Goal: Check status: Check status

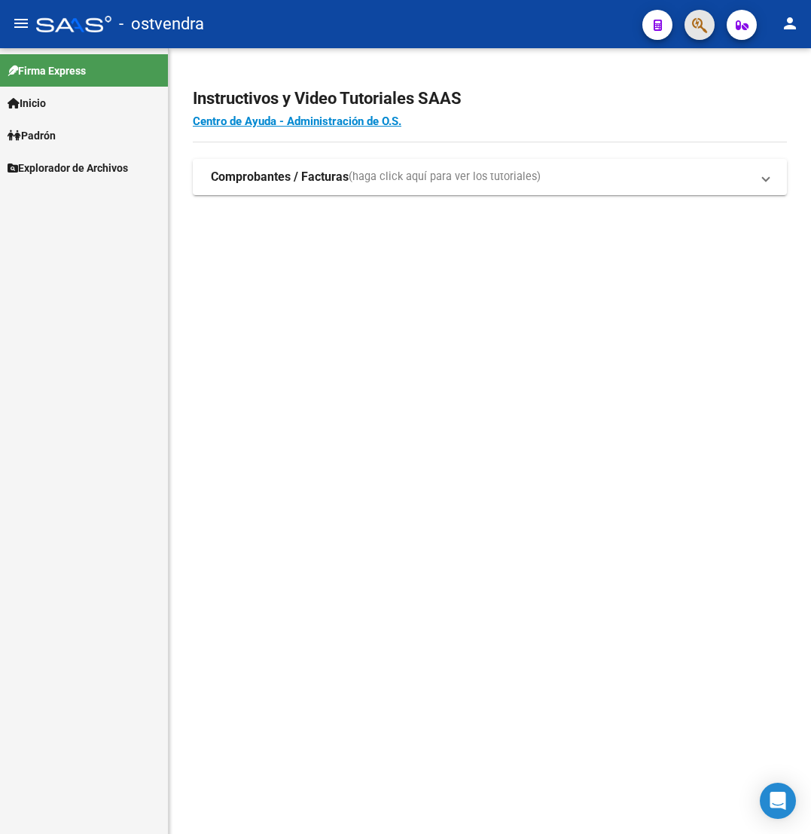
click at [703, 38] on span "button" at bounding box center [699, 25] width 15 height 31
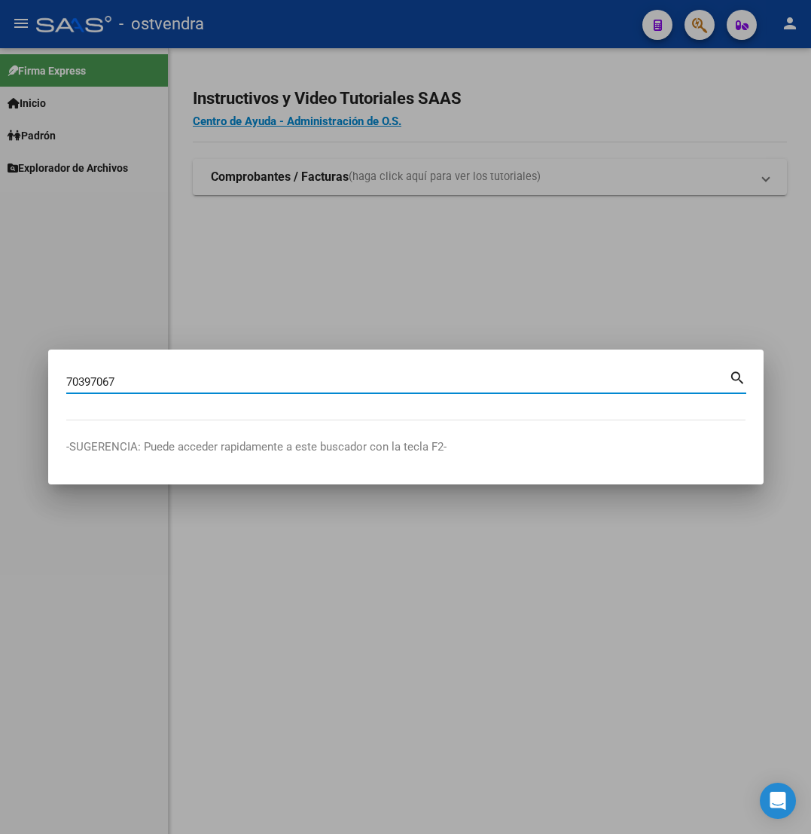
type input "70397067"
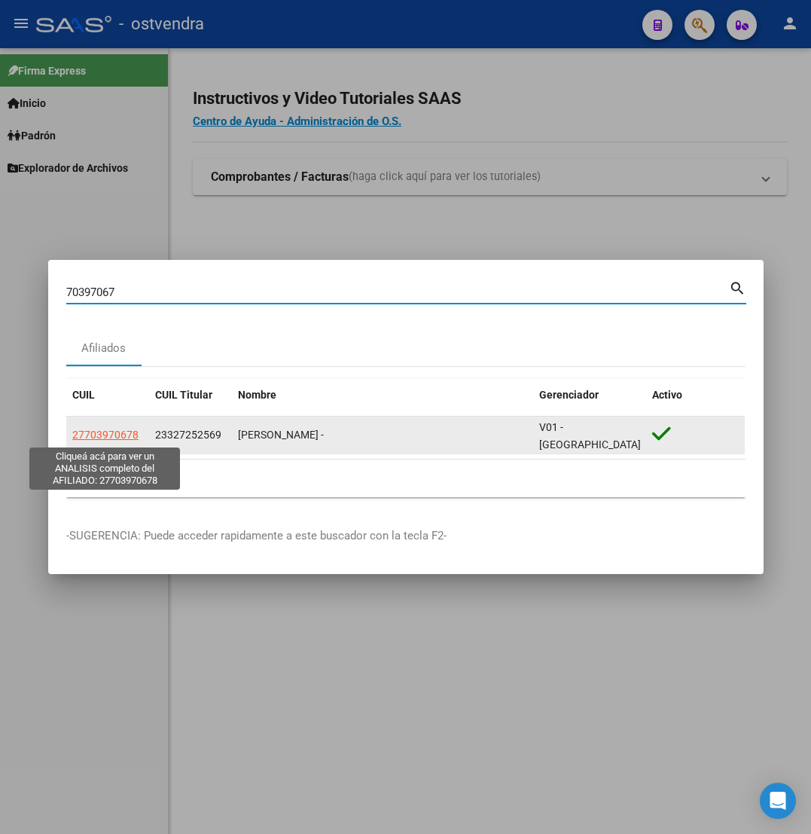
click at [113, 429] on span "27703970678" at bounding box center [105, 435] width 66 height 12
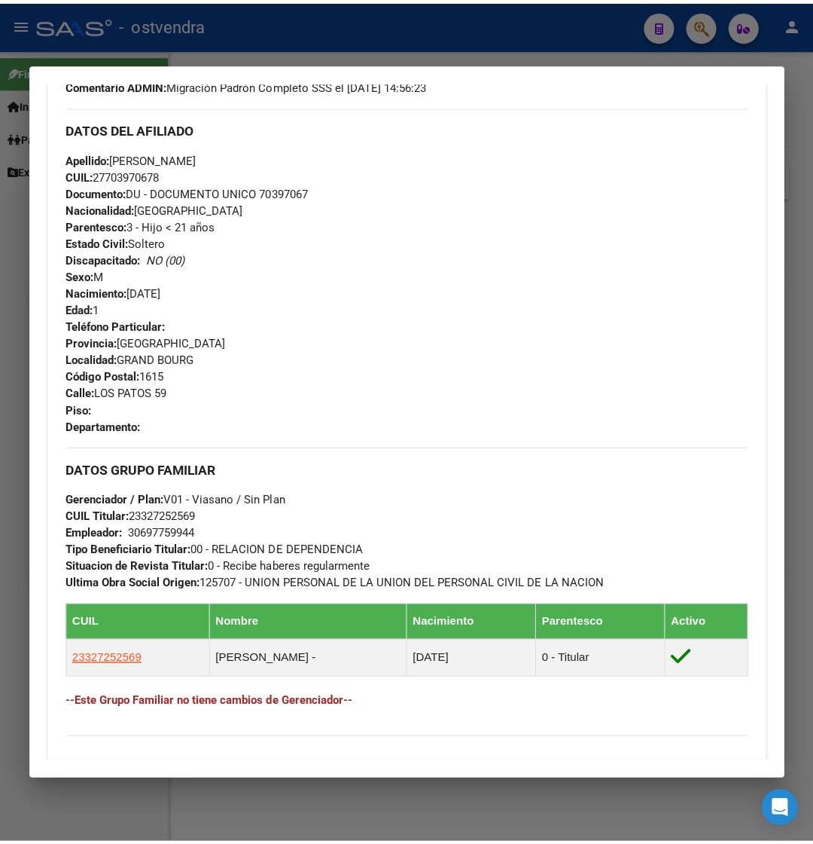
scroll to position [452, 0]
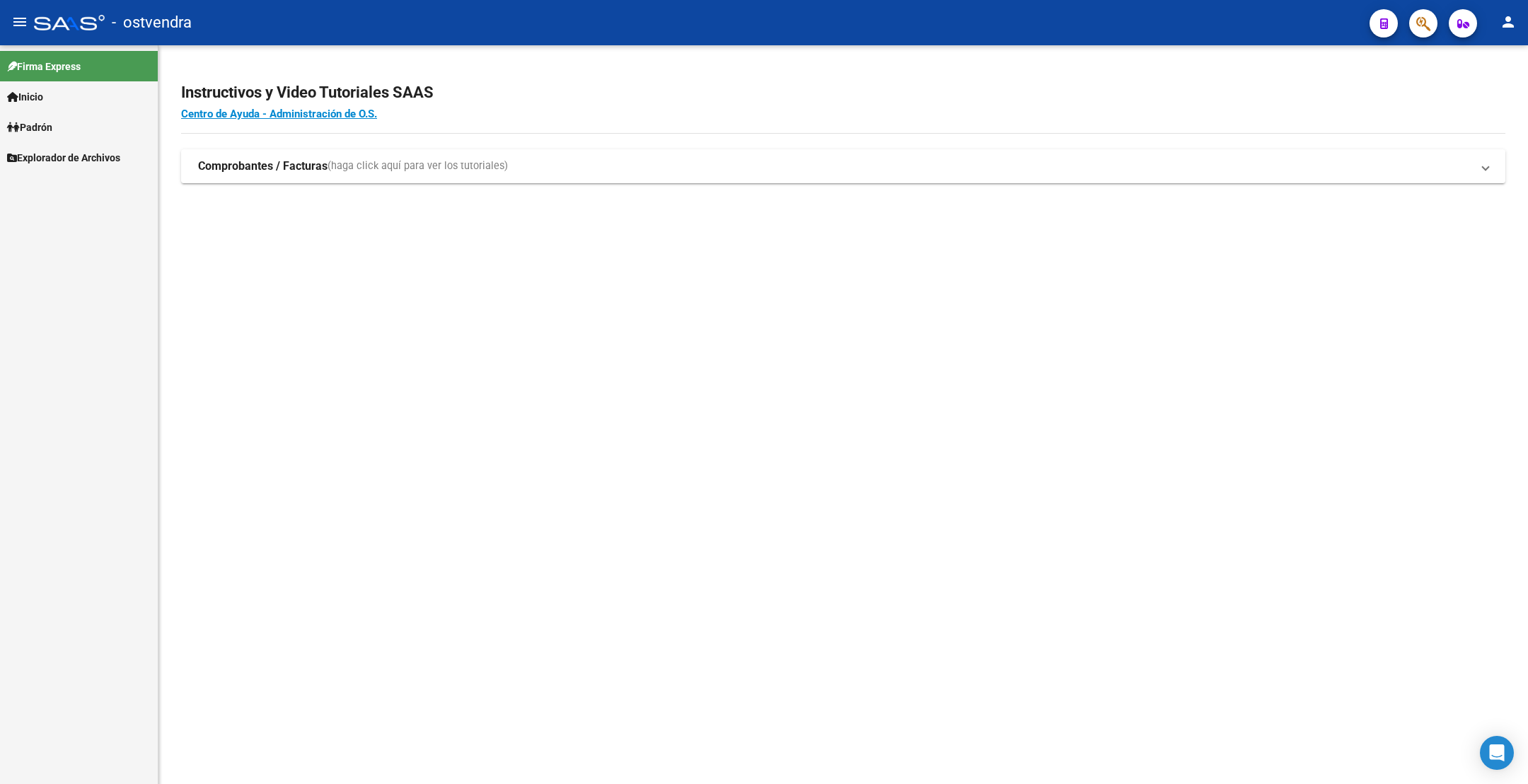
drag, startPoint x: 37, startPoint y: 96, endPoint x: 111, endPoint y: 319, distance: 235.0
click at [39, 94] on span "Inicio" at bounding box center [25, 97] width 36 height 16
click at [67, 214] on span "Explorador de Archivos" at bounding box center [64, 218] width 114 height 16
click at [55, 247] on link "SSS" at bounding box center [79, 249] width 158 height 30
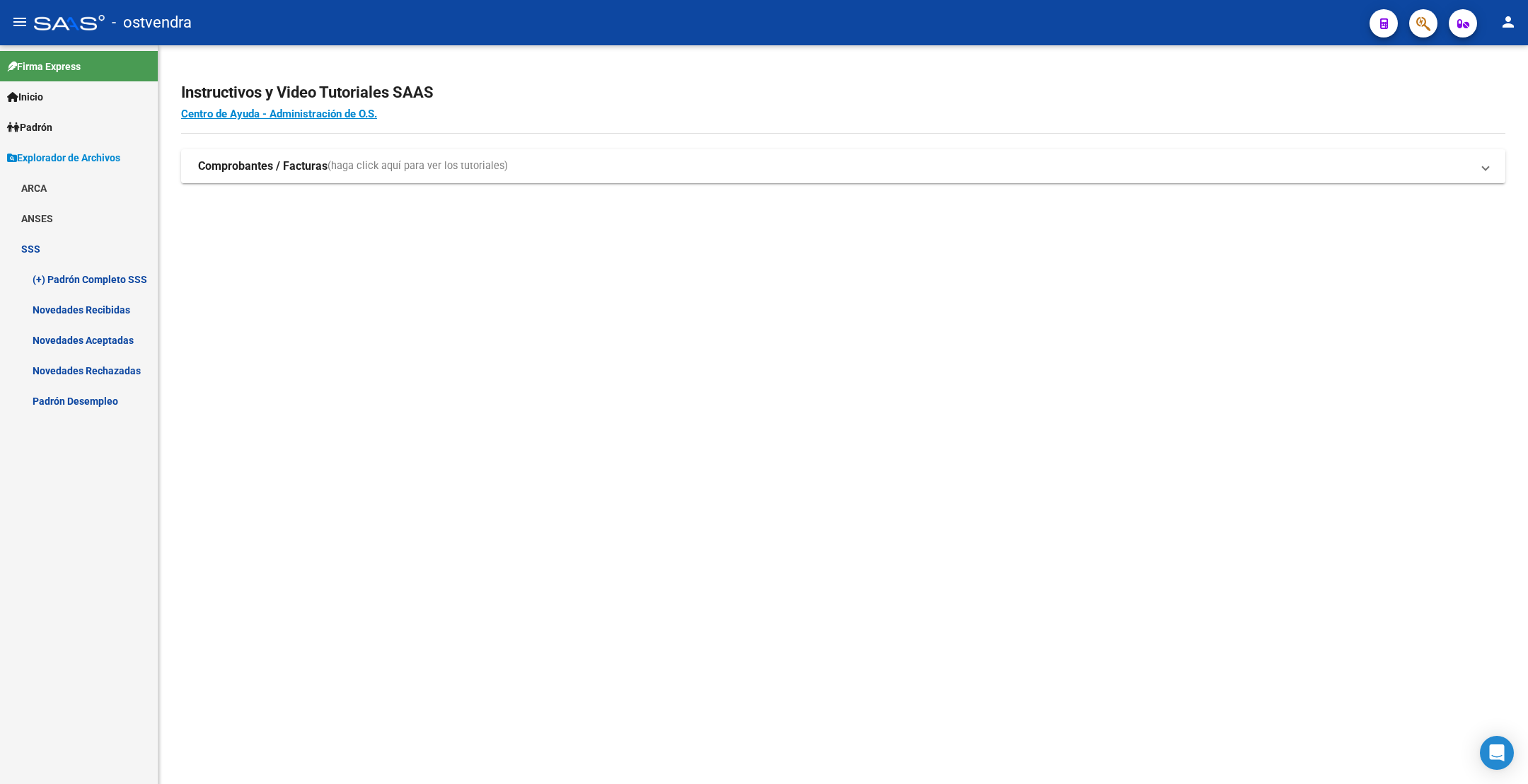
click at [79, 403] on link "Padrón Desempleo" at bounding box center [79, 400] width 158 height 30
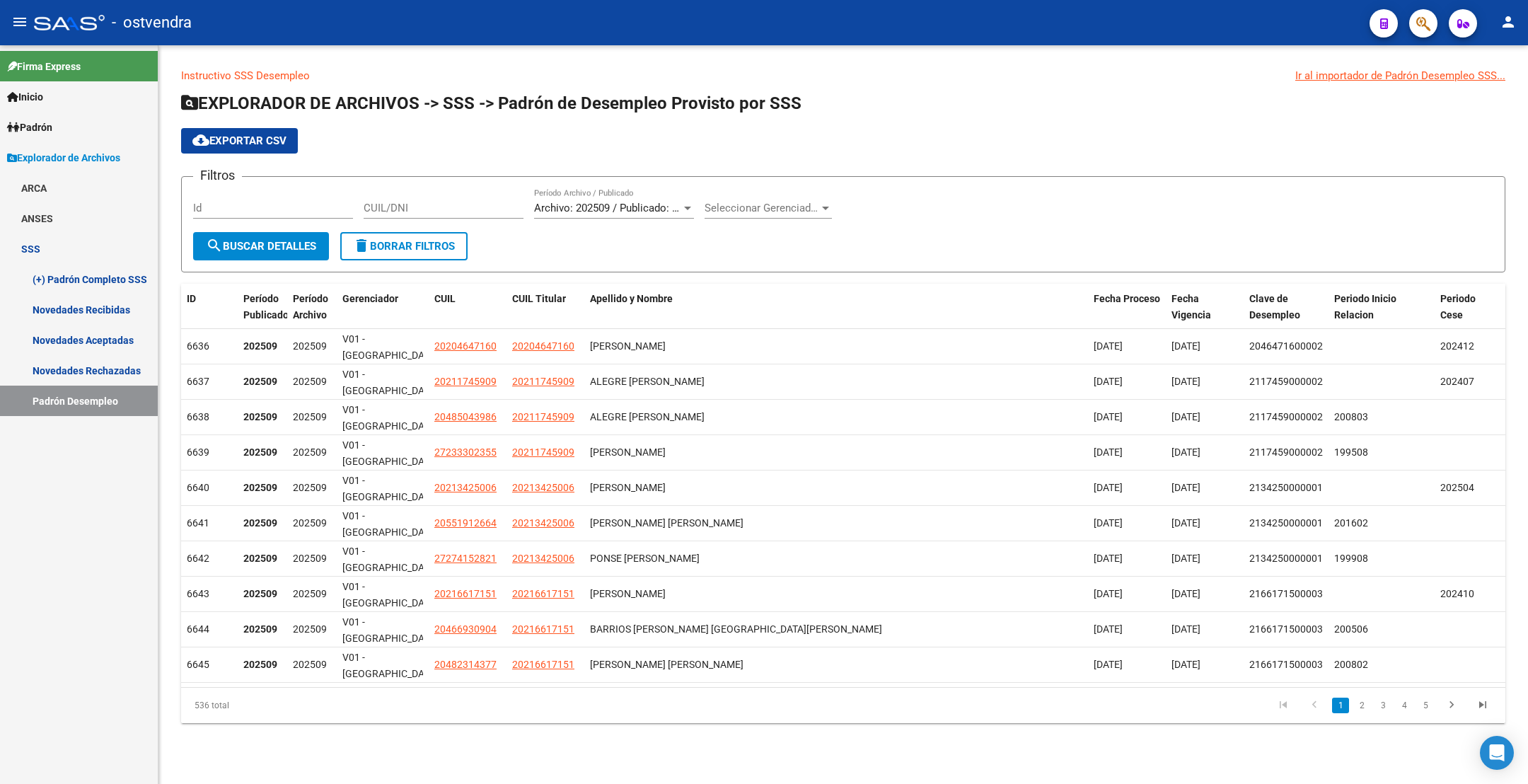
click at [374, 208] on input "CUIL/DNI" at bounding box center [443, 208] width 160 height 13
paste input "25388424"
type input "20253884240"
click at [274, 238] on button "search Buscar Detalles" at bounding box center [261, 246] width 136 height 28
